Goal: Task Accomplishment & Management: Use online tool/utility

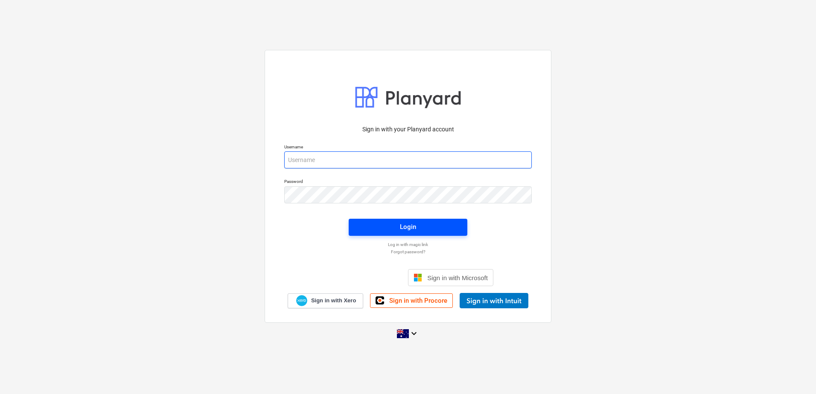
type input "[EMAIL_ADDRESS][DOMAIN_NAME]"
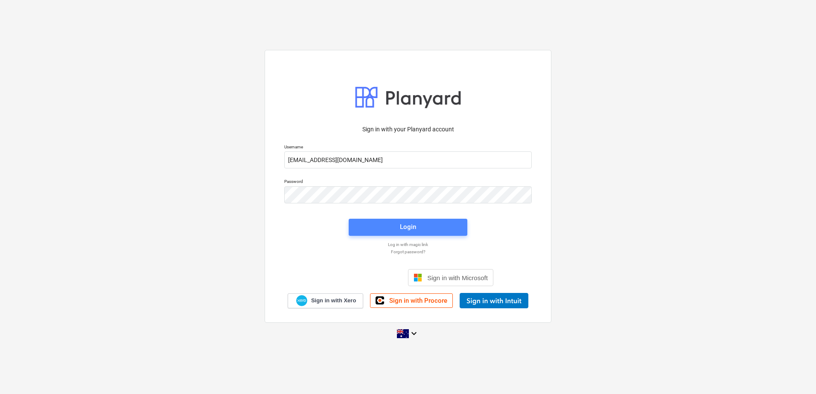
click at [389, 223] on span "Login" at bounding box center [408, 226] width 98 height 11
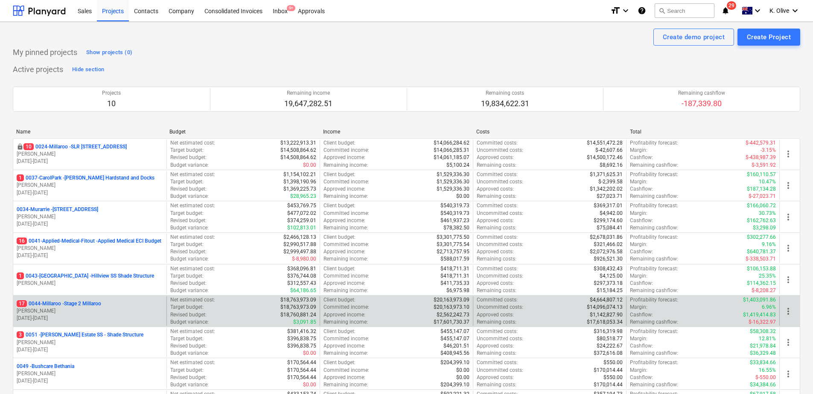
click at [68, 302] on p "17 0044-Millaroo - Stage 2 Millaroo" at bounding box center [59, 303] width 84 height 7
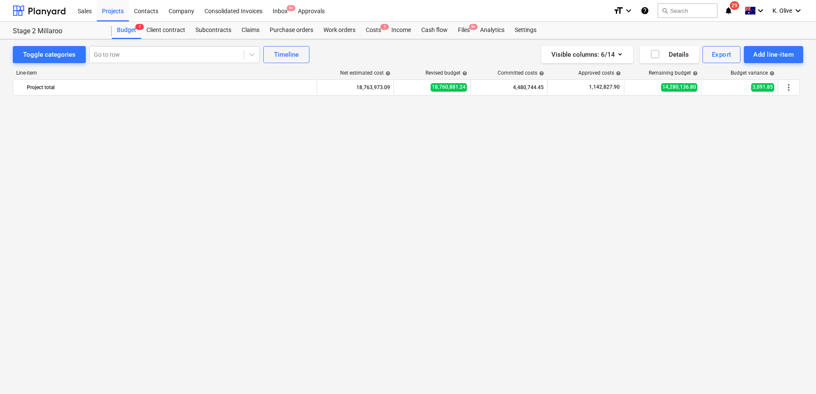
scroll to position [2219, 0]
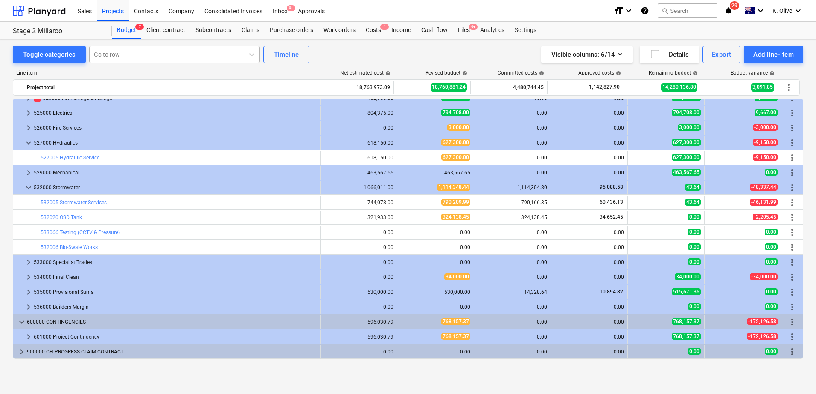
click at [125, 58] on div at bounding box center [166, 54] width 145 height 9
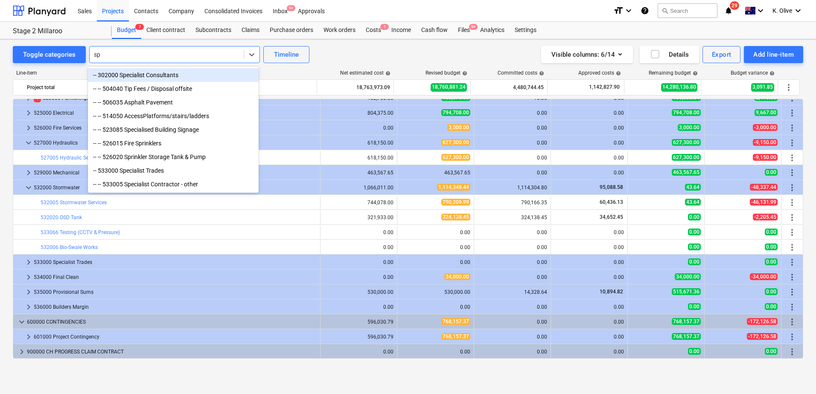
type input "spo"
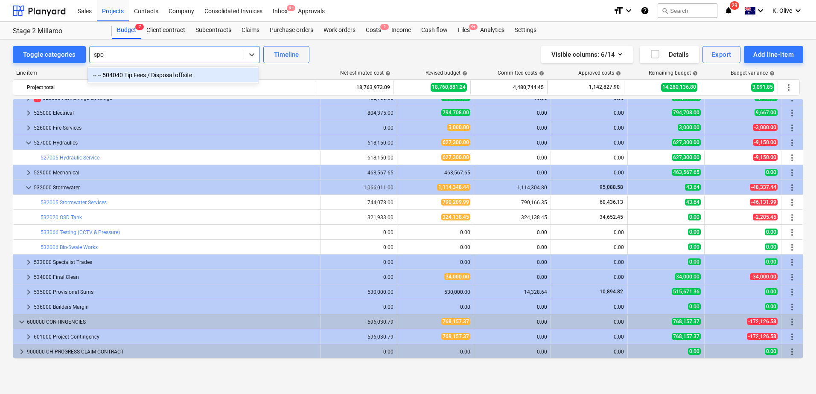
click at [161, 75] on div "-- -- 504040 Tip Fees / Disposal offsite" at bounding box center [173, 75] width 171 height 14
